Goal: Check status

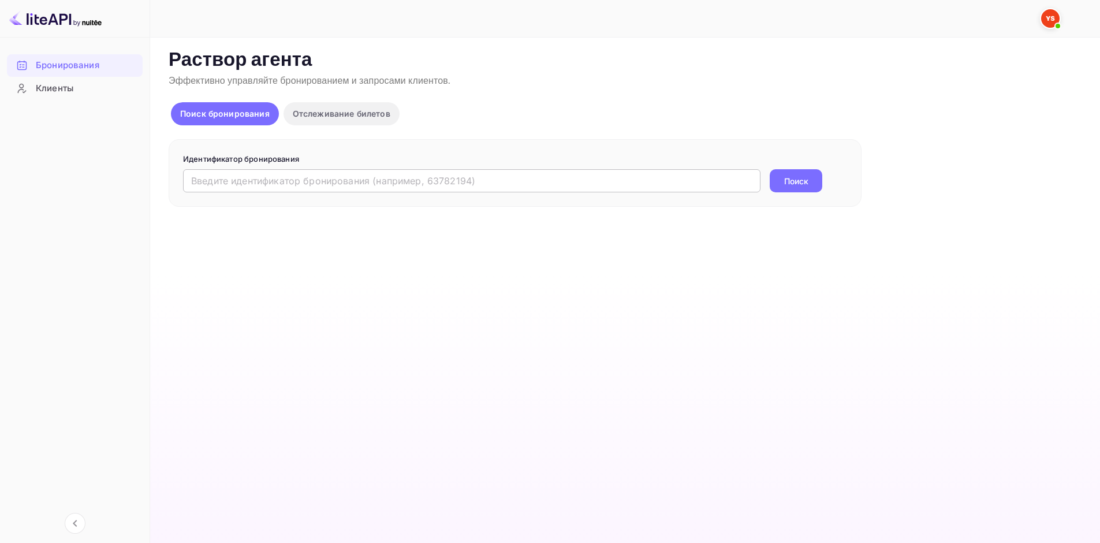
click at [295, 173] on input "text" at bounding box center [472, 180] width 578 height 23
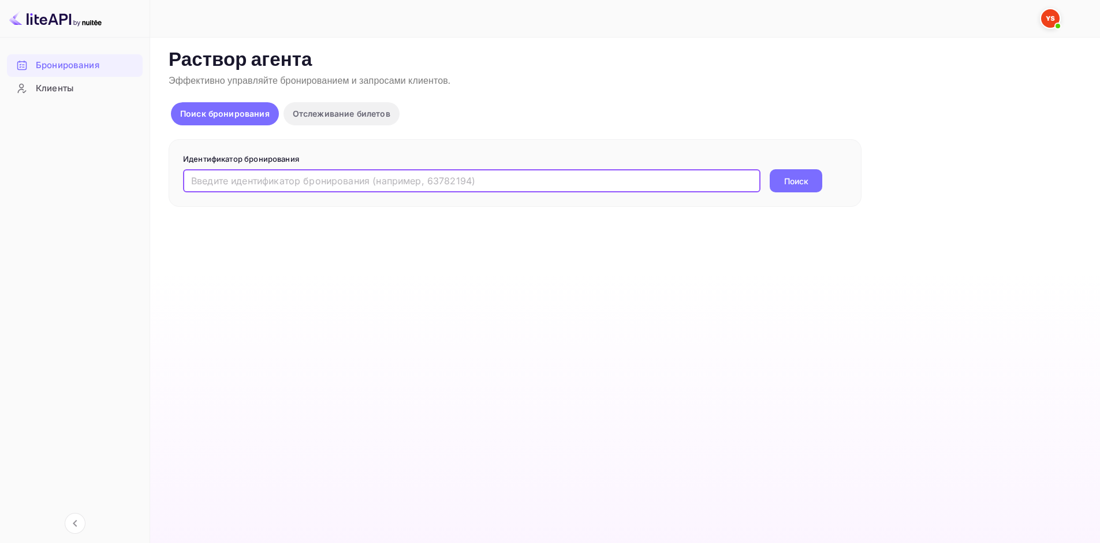
paste input "9331167"
type input "9331167"
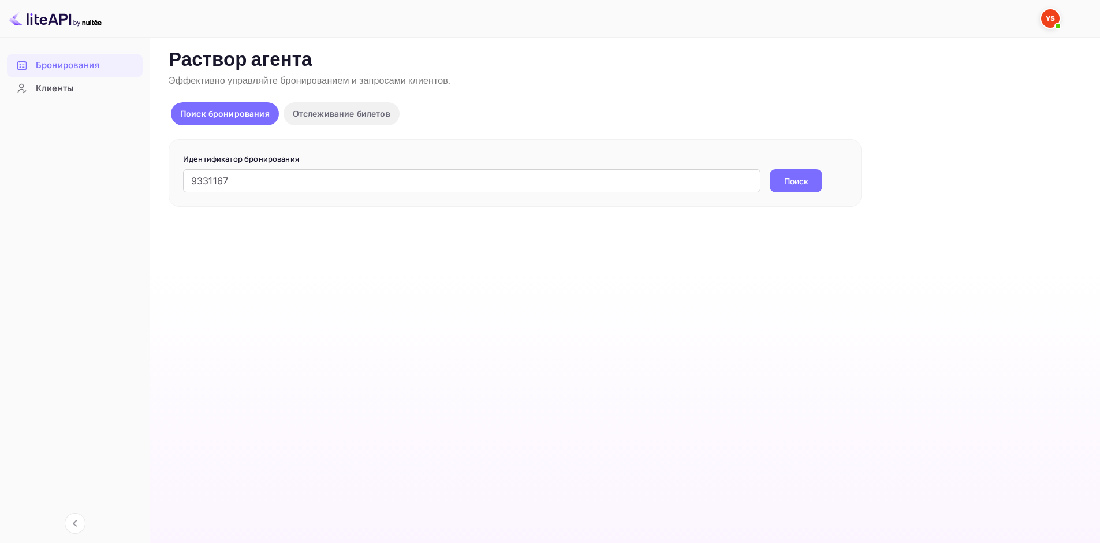
click at [808, 184] on ya-tr-span "Поиск" at bounding box center [797, 181] width 24 height 12
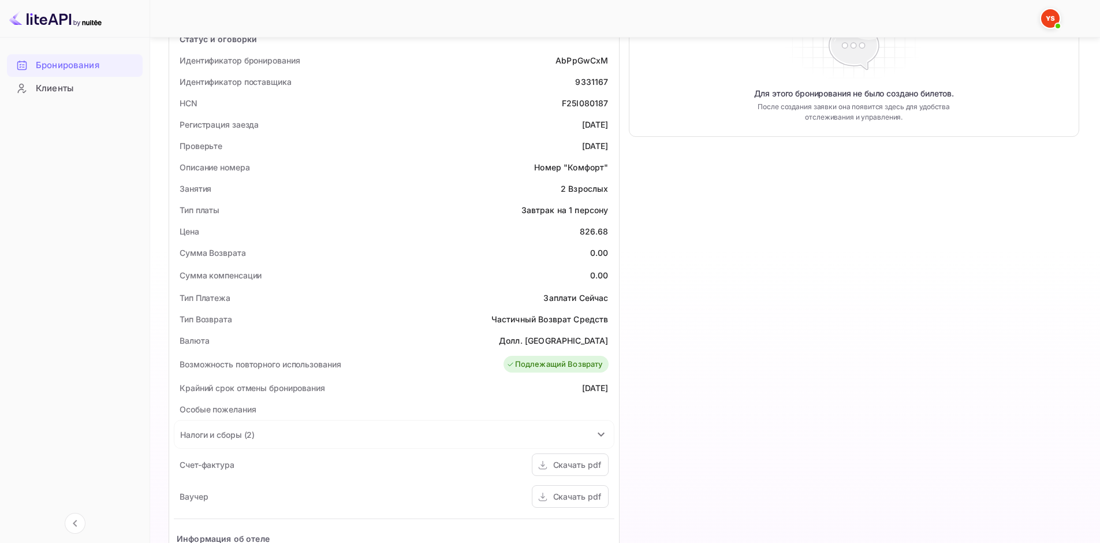
scroll to position [231, 0]
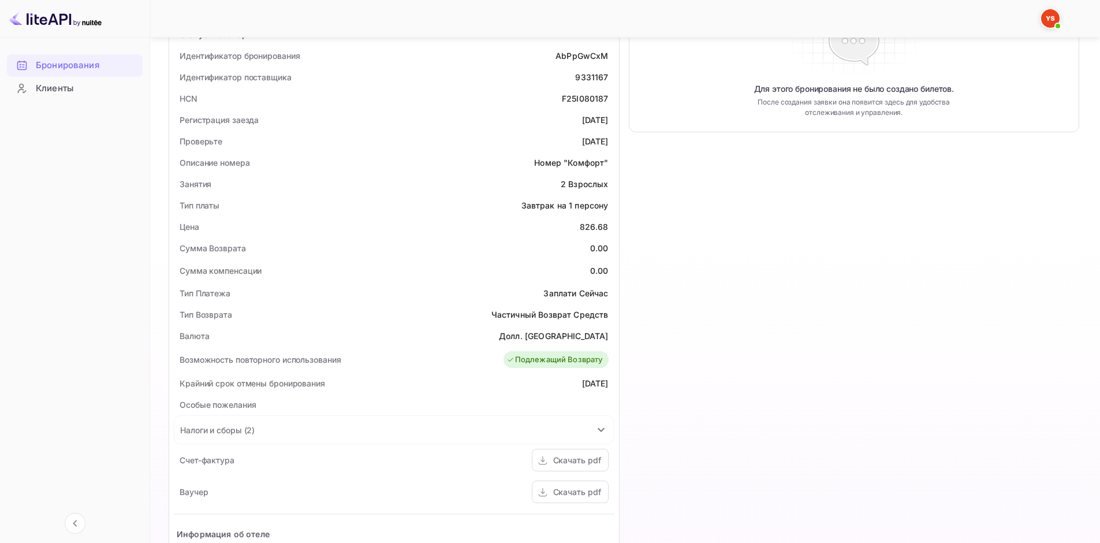
click at [525, 207] on ya-tr-span "Завтрак на 1 персону" at bounding box center [565, 205] width 87 height 10
drag, startPoint x: 522, startPoint y: 206, endPoint x: 608, endPoint y: 202, distance: 86.2
click at [608, 202] on ya-tr-span "Завтрак на 1 персону" at bounding box center [565, 205] width 87 height 10
copy ya-tr-span "Завтрак на 1 персону"
drag, startPoint x: 668, startPoint y: 218, endPoint x: 718, endPoint y: 187, distance: 59.5
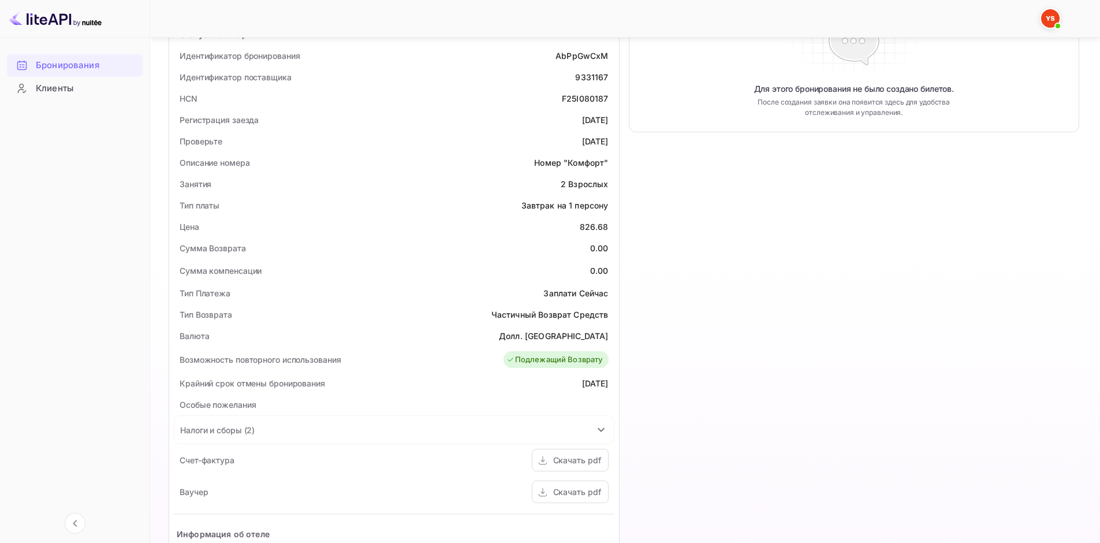
click at [668, 218] on div "Временная шкала Бронирование подтверждено # 3980362 Идентификатор поставщика: 9…" at bounding box center [850, 290] width 460 height 895
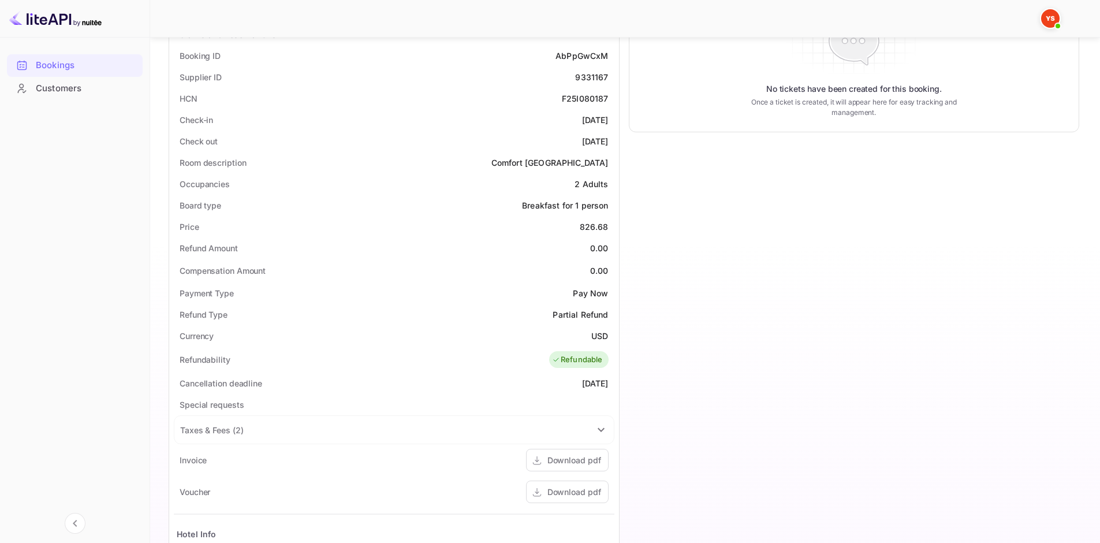
click at [660, 234] on div "Timeline Booking confirmed # 3980362 Supplier ID: 9331167 [DATE] 14:31 Message …" at bounding box center [850, 290] width 460 height 895
drag, startPoint x: 522, startPoint y: 205, endPoint x: 606, endPoint y: 206, distance: 83.8
click at [606, 206] on ya-tr-span "Breakfast for 1 person" at bounding box center [565, 205] width 86 height 10
click at [634, 209] on div "Timeline Booking confirmed # 3980362 Supplier ID: 9331167 [DATE] 14:31 Message …" at bounding box center [850, 290] width 460 height 895
click at [597, 203] on ya-tr-span "Breakfast for 1 person" at bounding box center [565, 205] width 86 height 10
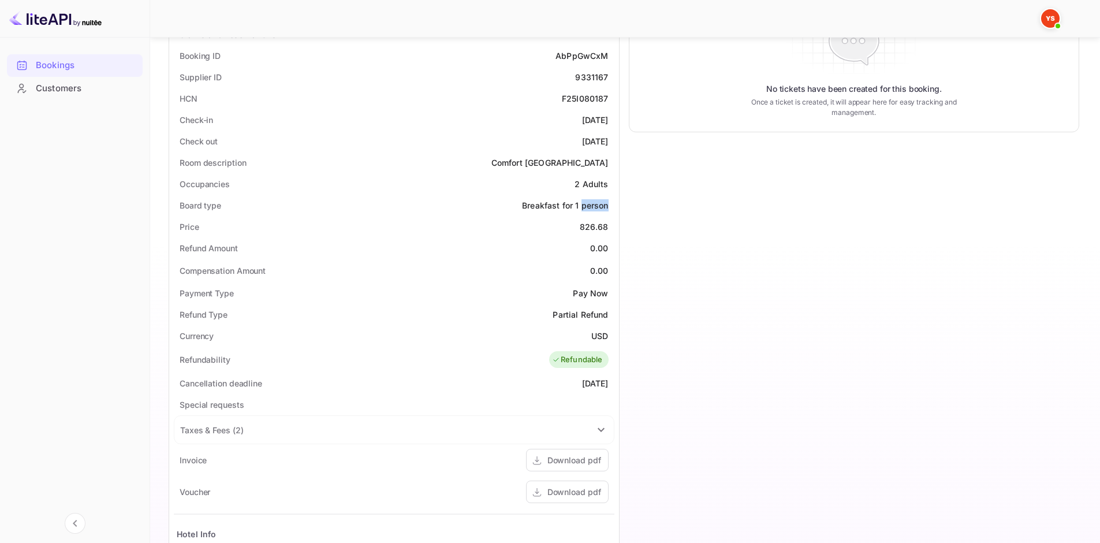
click at [597, 205] on ya-tr-span "Breakfast for 1 person" at bounding box center [565, 205] width 86 height 10
copy ya-tr-span "Breakfast for 1 person"
